Goal: Check status

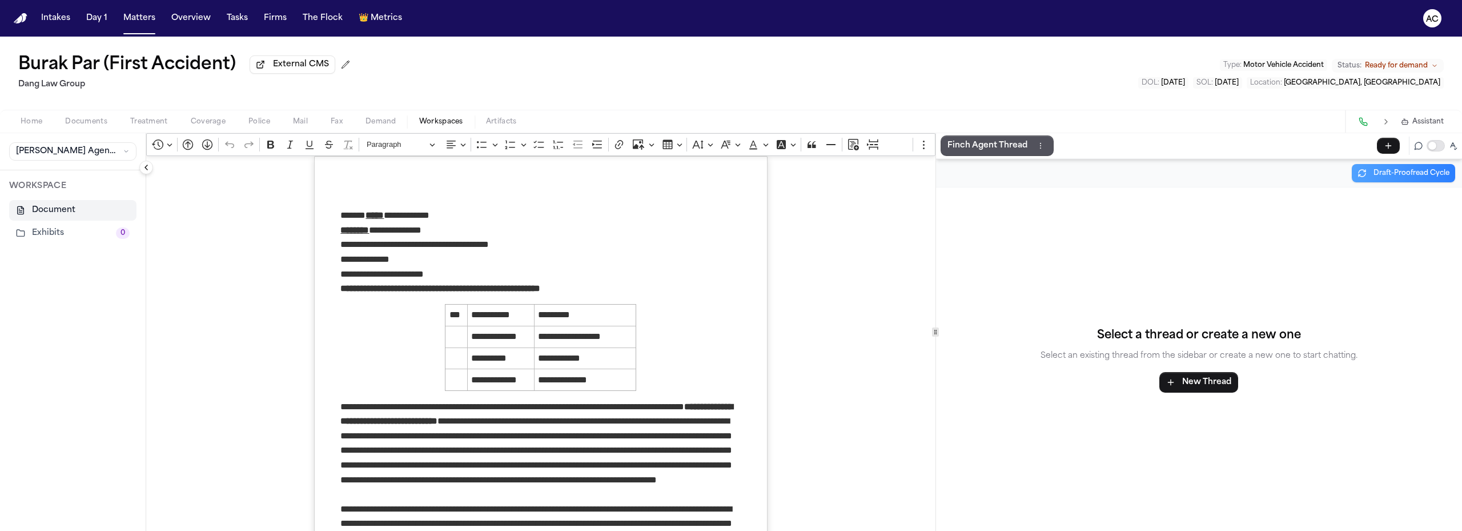
scroll to position [685, 0]
